Goal: Navigation & Orientation: Find specific page/section

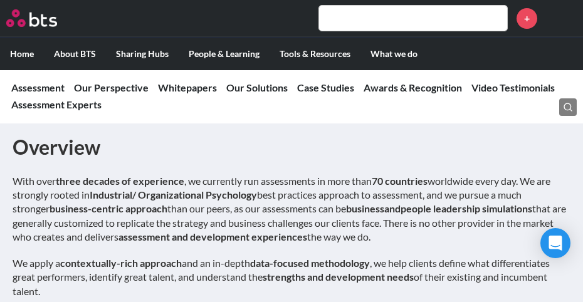
scroll to position [580, 0]
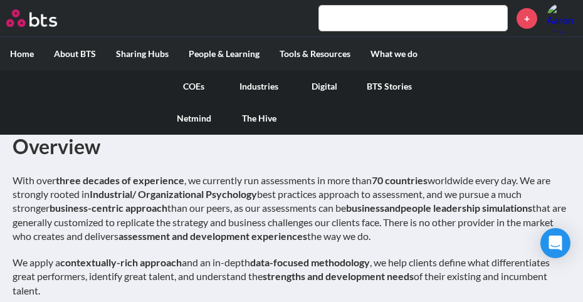
click at [260, 85] on link "Industries" at bounding box center [258, 86] width 65 height 33
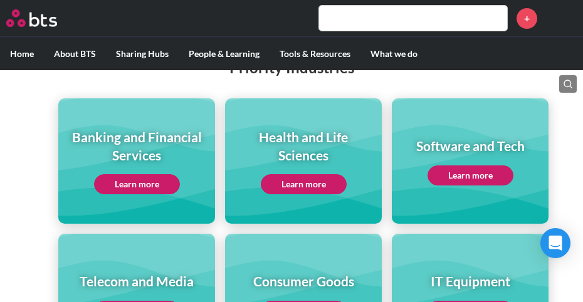
scroll to position [169, 0]
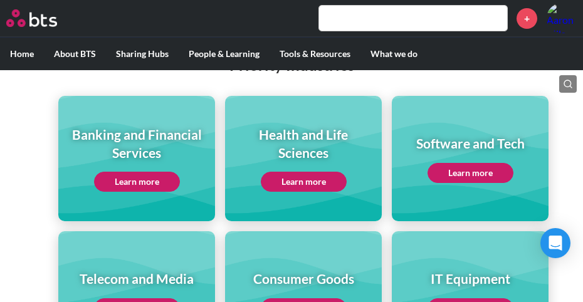
click at [455, 169] on link "Learn more" at bounding box center [470, 173] width 86 height 20
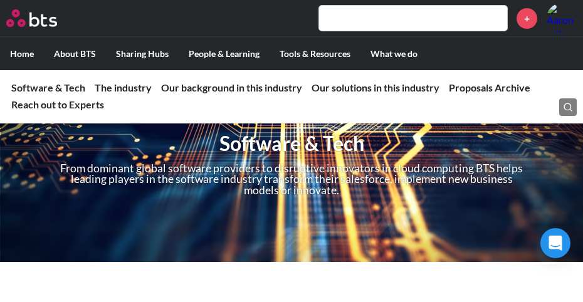
scroll to position [45, 0]
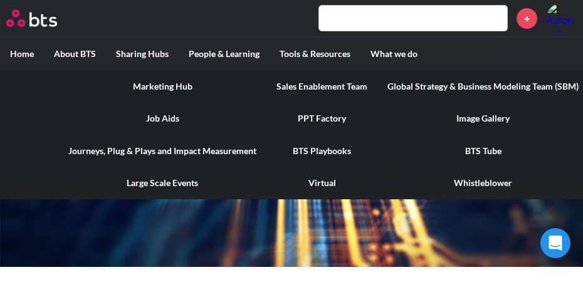
click at [480, 154] on link "BTS Tube" at bounding box center [482, 151] width 211 height 33
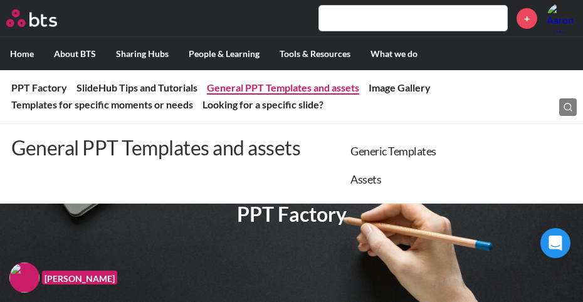
click at [225, 87] on link "General PPT Templates and assets" at bounding box center [283, 87] width 152 height 12
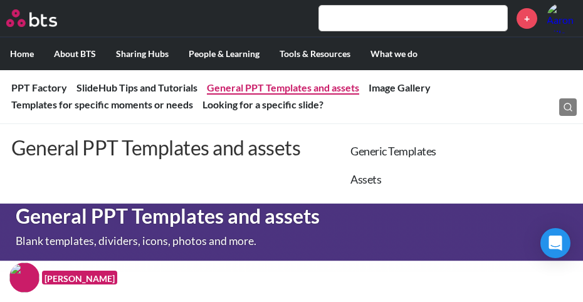
scroll to position [530, 0]
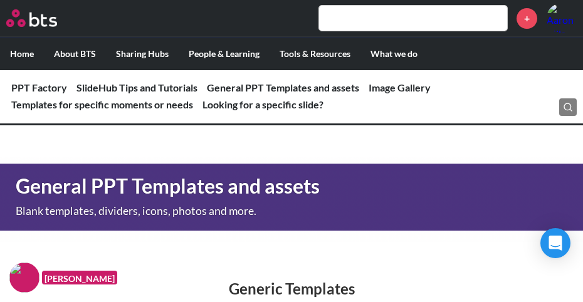
click at [489, 105] on nav "PPT Factory PPT Factory BTS Branding Hub SlideHub Tips and Tutorials General PP…" at bounding box center [291, 97] width 583 height 54
